Goal: Information Seeking & Learning: Check status

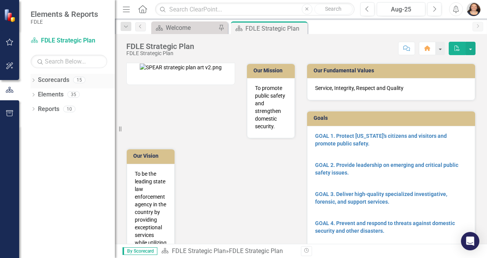
click at [33, 81] on icon "Dropdown" at bounding box center [33, 81] width 5 height 4
click at [37, 93] on icon "Dropdown" at bounding box center [37, 94] width 6 height 5
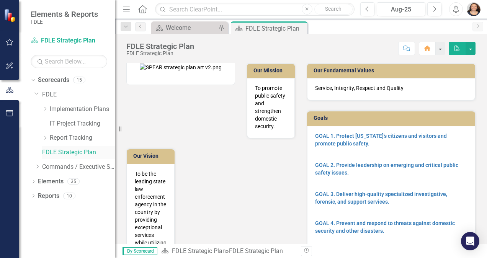
click at [49, 153] on link "FDLE Strategic Plan" at bounding box center [78, 152] width 73 height 9
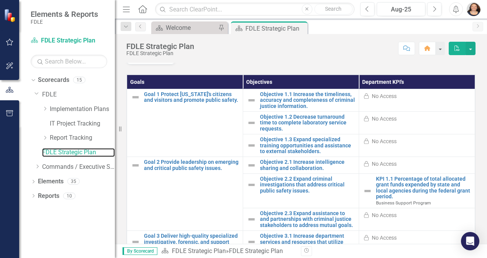
scroll to position [297, 0]
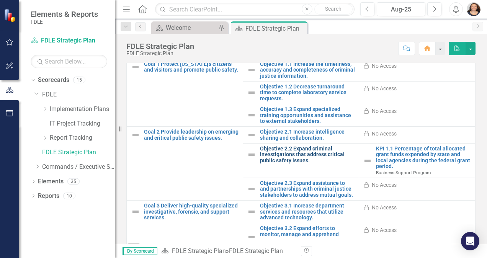
click at [286, 164] on link "Objective 2.2 Expand criminal investigations that address critical public safet…" at bounding box center [307, 155] width 95 height 18
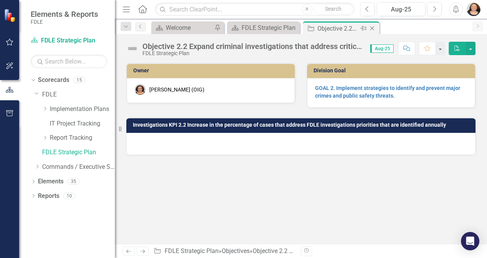
click at [374, 28] on icon "Close" at bounding box center [373, 28] width 8 height 6
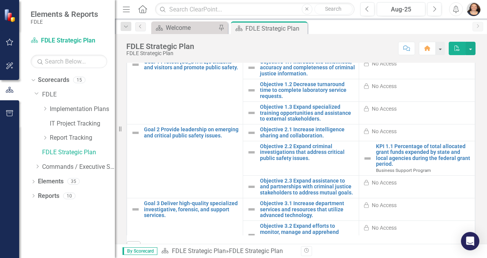
scroll to position [299, 0]
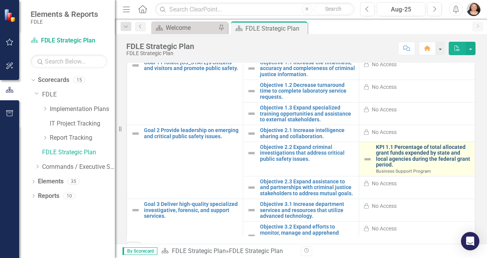
click at [406, 163] on link "KPI 1.1 Percentage of total allocated grant funds expended by state and local a…" at bounding box center [423, 156] width 95 height 24
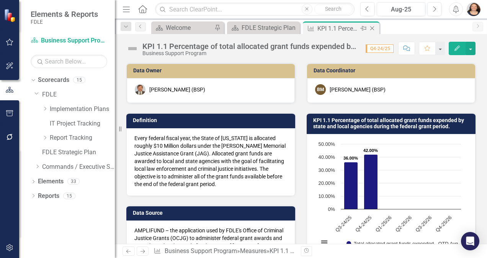
click at [373, 27] on icon at bounding box center [372, 28] width 4 height 4
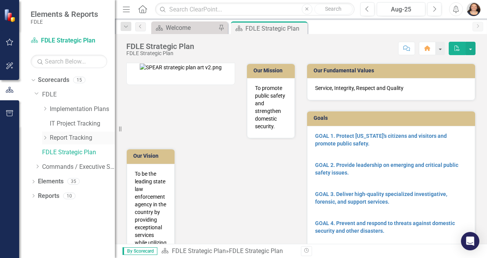
click at [48, 136] on icon "Dropdown" at bounding box center [45, 138] width 6 height 5
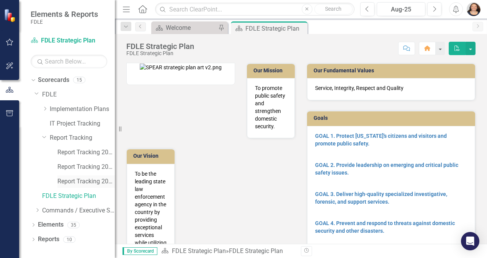
click at [97, 181] on link "Report Tracking 2025" at bounding box center [85, 181] width 57 height 9
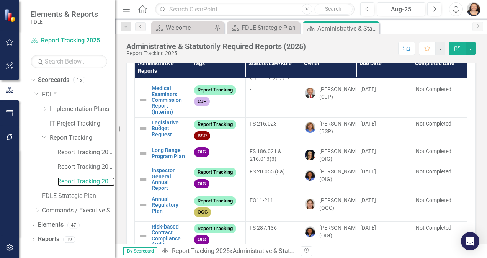
scroll to position [67, 0]
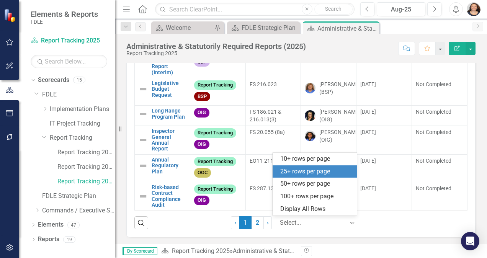
click at [295, 225] on div at bounding box center [312, 223] width 65 height 10
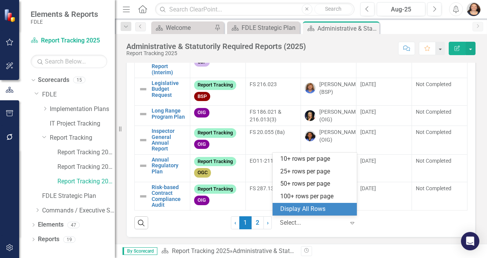
click at [298, 213] on div "Display All Rows" at bounding box center [316, 209] width 72 height 9
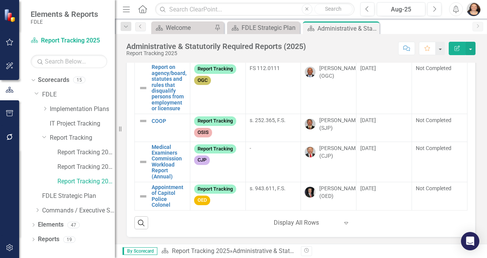
scroll to position [1222, 0]
click at [374, 27] on icon "Close" at bounding box center [373, 28] width 8 height 6
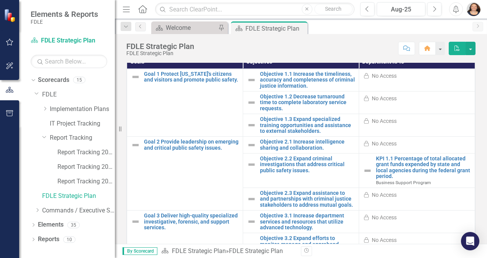
scroll to position [310, 0]
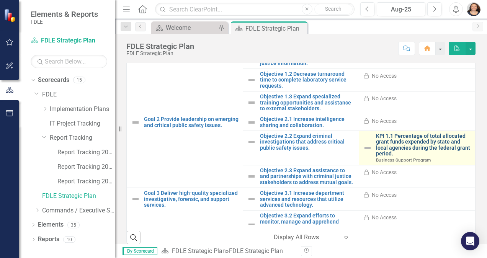
click at [413, 157] on link "KPI 1.1 Percentage of total allocated grant funds expended by state and local a…" at bounding box center [423, 145] width 95 height 24
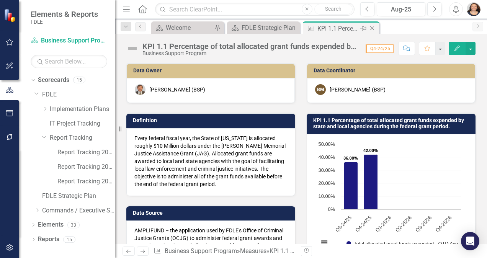
click at [371, 26] on icon "Close" at bounding box center [373, 28] width 8 height 6
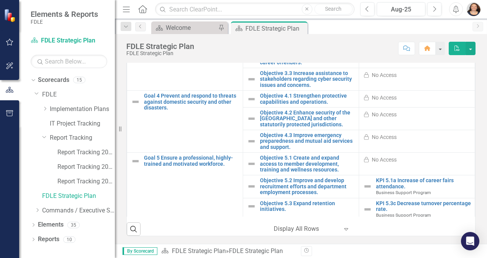
scroll to position [170, 0]
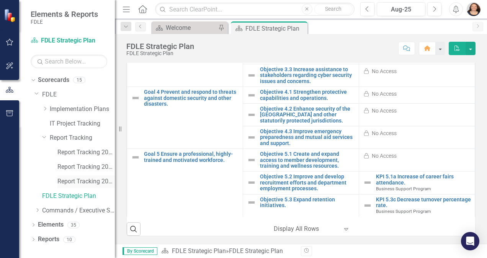
click at [74, 179] on link "Report Tracking 2025" at bounding box center [85, 181] width 57 height 9
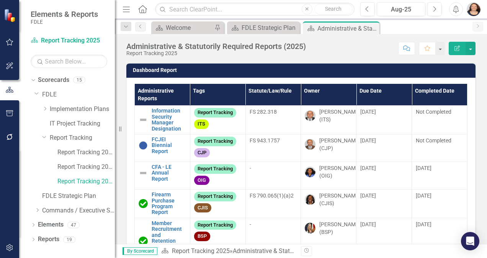
click at [359, 92] on th "Due Date" at bounding box center [385, 95] width 56 height 22
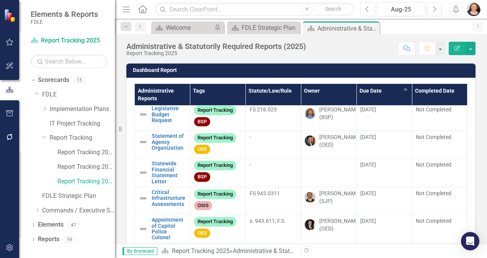
scroll to position [770, 0]
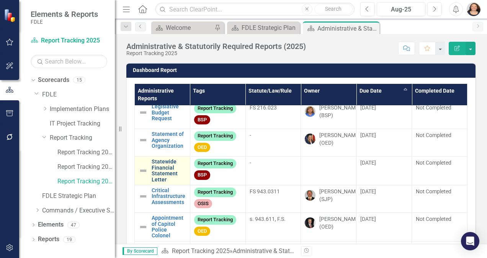
click at [159, 183] on link "Statewide Financial Statement Letter" at bounding box center [169, 171] width 34 height 24
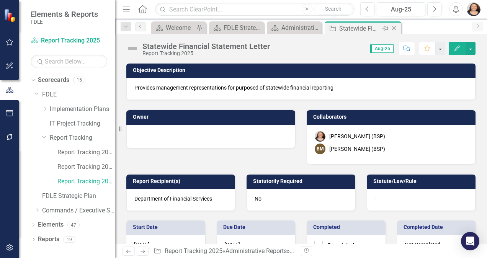
click at [393, 28] on icon "Close" at bounding box center [394, 28] width 8 height 6
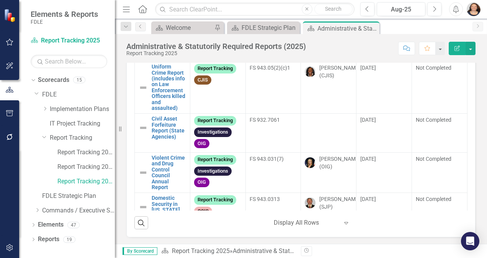
scroll to position [901, 0]
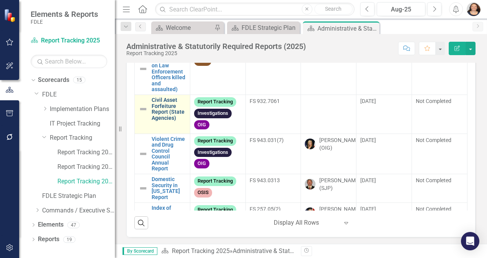
click at [167, 121] on link "Civil Asset Forfeiture Report (State Agencies)" at bounding box center [169, 109] width 34 height 24
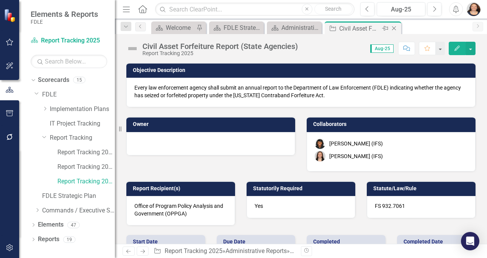
click at [395, 27] on icon at bounding box center [394, 28] width 4 height 4
